Goal: Information Seeking & Learning: Learn about a topic

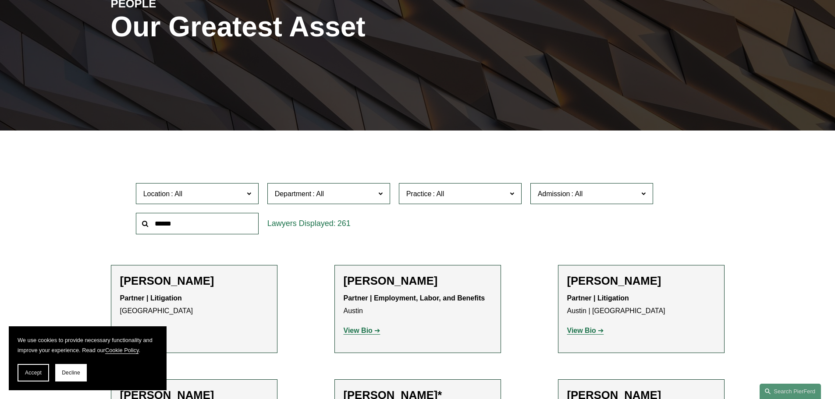
scroll to position [132, 0]
click at [193, 225] on input "text" at bounding box center [197, 223] width 123 height 21
type input "********"
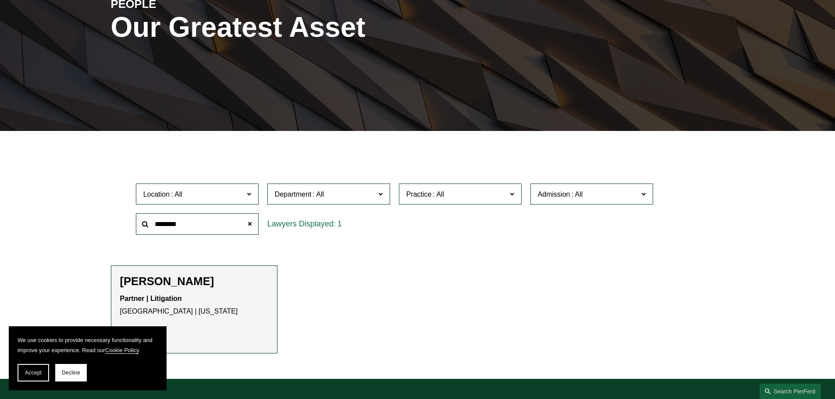
click at [173, 279] on h2 "[PERSON_NAME]" at bounding box center [194, 282] width 148 height 14
drag, startPoint x: 26, startPoint y: 377, endPoint x: 172, endPoint y: 331, distance: 152.9
click at [27, 377] on button "Accept" at bounding box center [34, 373] width 32 height 18
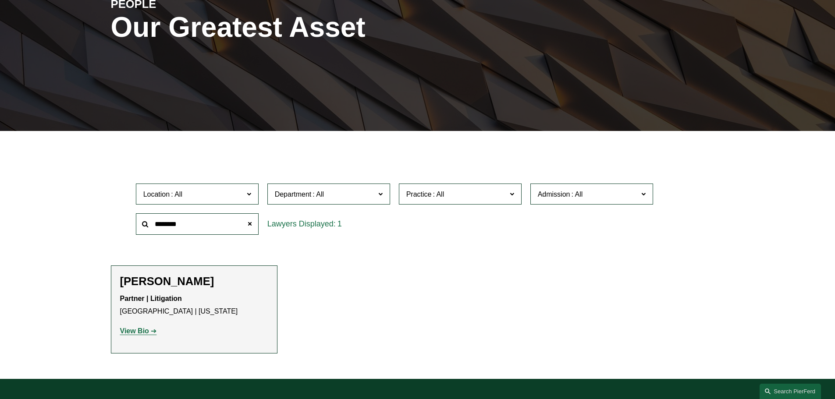
click at [141, 333] on strong "View Bio" at bounding box center [134, 330] width 29 height 7
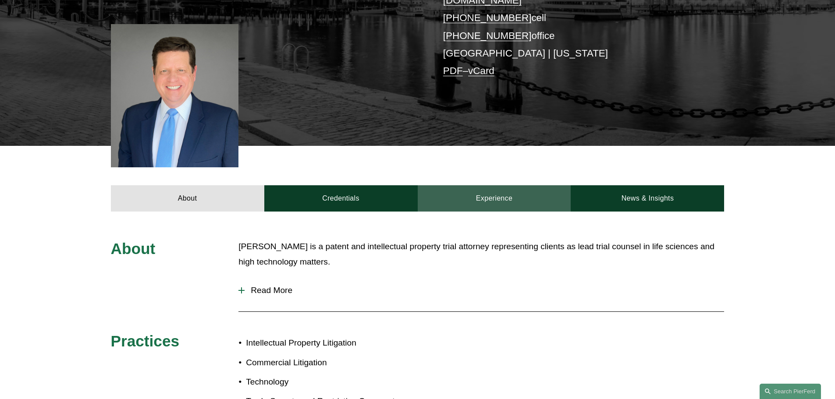
scroll to position [263, 0]
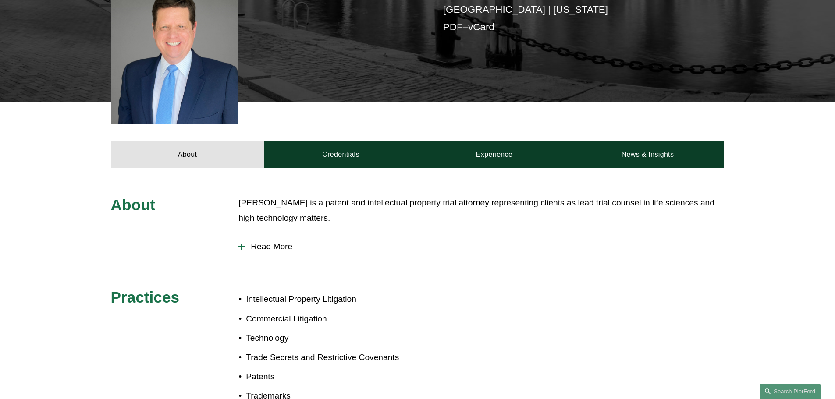
click at [243, 246] on div at bounding box center [241, 246] width 6 height 1
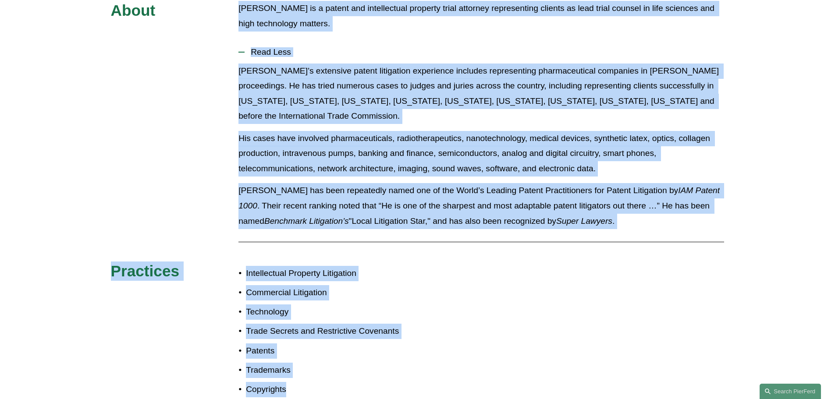
scroll to position [468, 0]
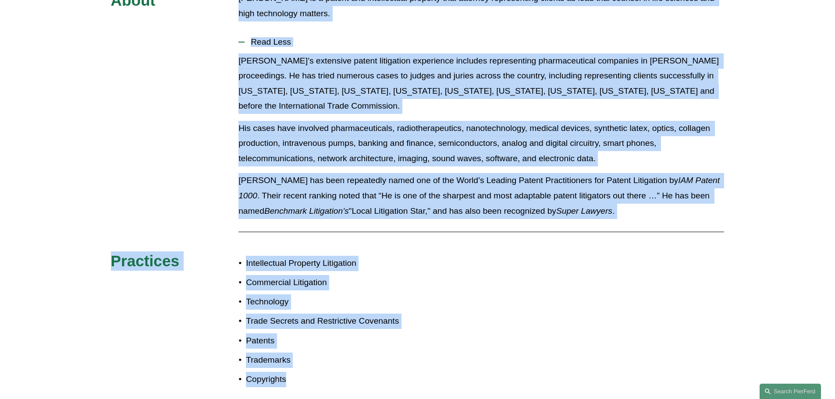
drag, startPoint x: 239, startPoint y: 96, endPoint x: 309, endPoint y: 364, distance: 276.6
click at [309, 364] on div "About John is a patent and intellectual property trial attorney representing cl…" at bounding box center [417, 194] width 835 height 406
copy div "John is a patent and intellectual property trial attorney representing clients …"
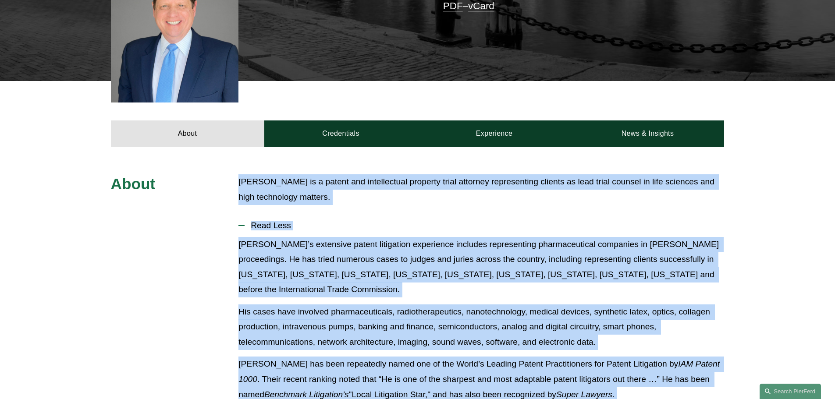
scroll to position [249, 0]
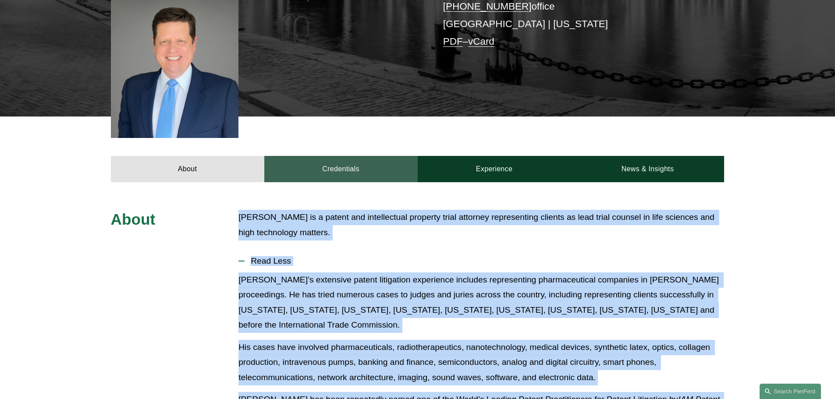
click at [344, 161] on link "Credentials" at bounding box center [340, 169] width 153 height 26
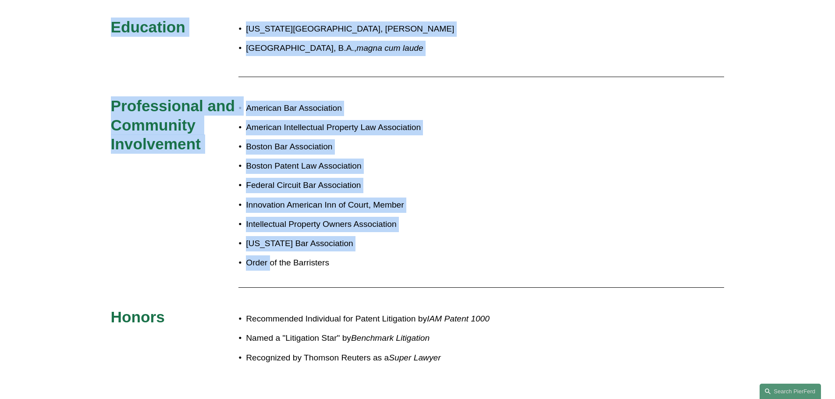
scroll to position [643, 0]
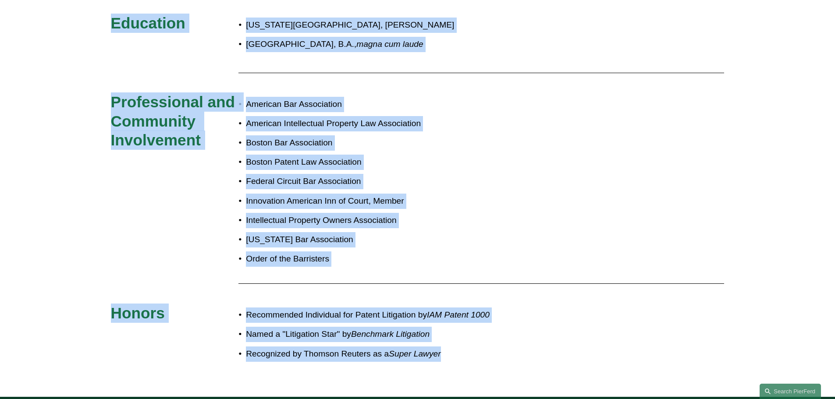
drag, startPoint x: 105, startPoint y: 203, endPoint x: 469, endPoint y: 348, distance: 392.1
click at [469, 348] on div "Admissions Massachusetts U.S. Court of Appeals for the Federal Circuit U.S. Cou…" at bounding box center [417, 92] width 835 height 554
copy div "Admissions Massachusetts U.S. Court of Appeals for the Federal Circuit U.S. Cou…"
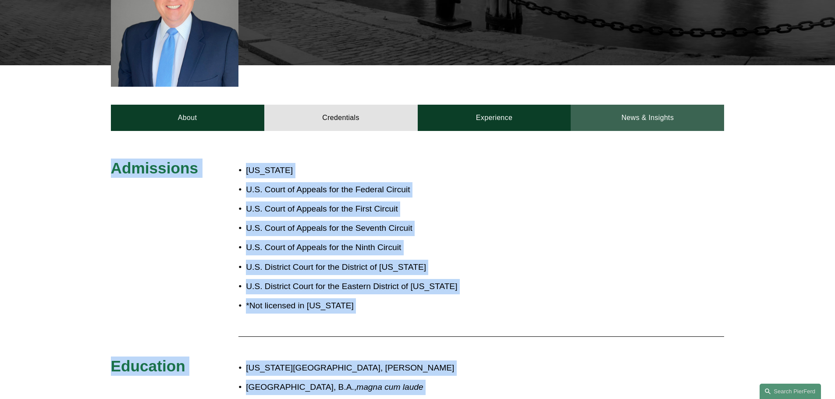
scroll to position [292, 0]
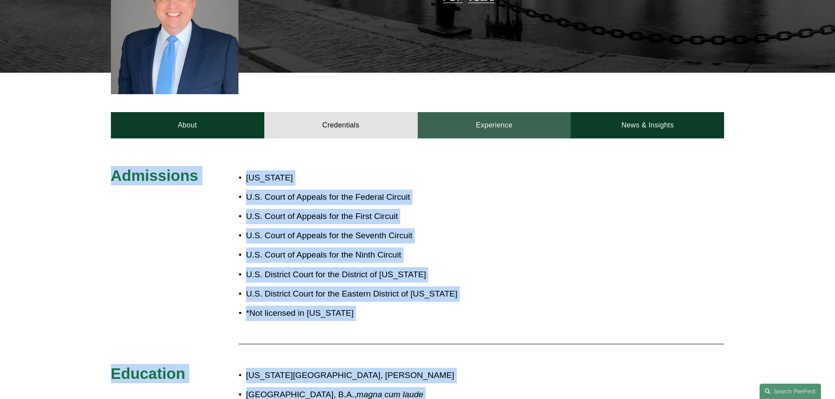
click at [525, 115] on link "Experience" at bounding box center [494, 125] width 153 height 26
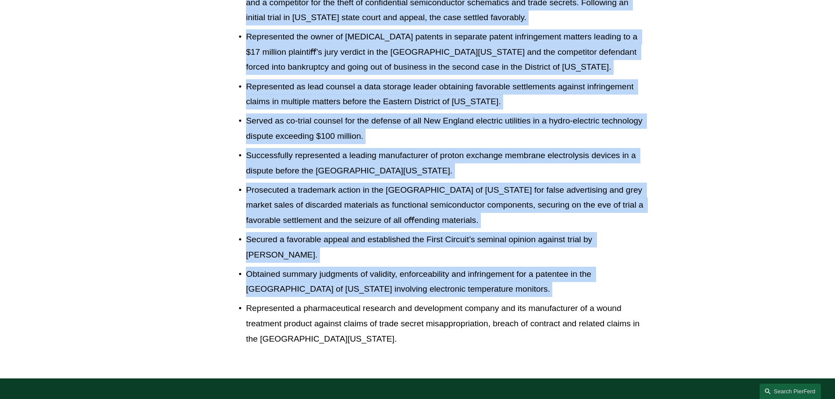
scroll to position [1301, 0]
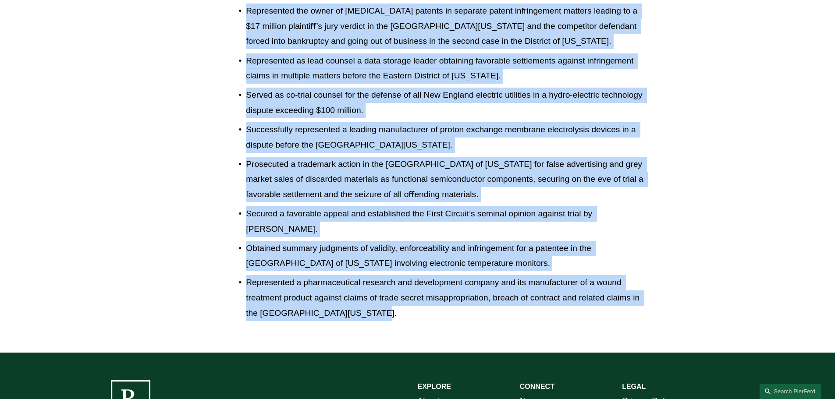
drag, startPoint x: 104, startPoint y: 161, endPoint x: 367, endPoint y: 258, distance: 280.4
copy div "Experience Sunstein LLP Foley & Lardner LLP Hale and Dorr (now WilmerHale) LLP …"
